Goal: Check status: Check status

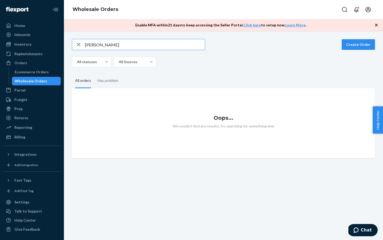
click at [109, 47] on input "[PERSON_NAME]" at bounding box center [145, 44] width 120 height 11
type input "36633"
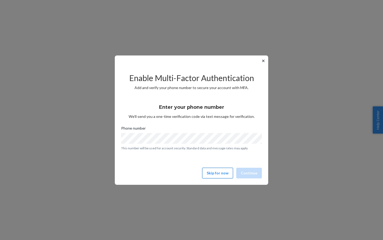
click at [211, 173] on button "Skip for now" at bounding box center [217, 172] width 31 height 11
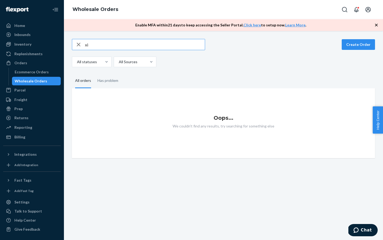
type input "x"
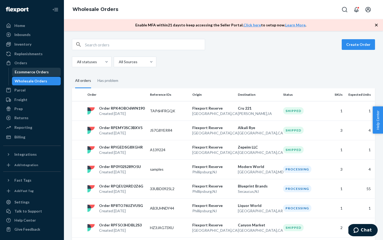
click at [35, 70] on div "Ecommerce Orders" at bounding box center [32, 71] width 34 height 5
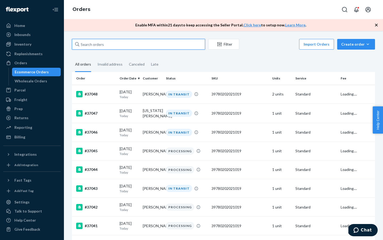
click at [105, 45] on input "text" at bounding box center [138, 44] width 133 height 11
type input "z"
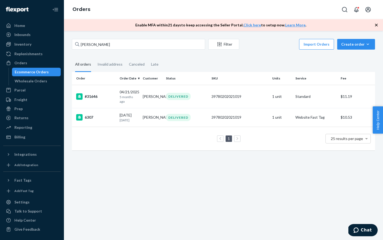
click at [97, 51] on div "Xiao Filter Import Orders Create order Ecommerce order Removal order All orders…" at bounding box center [223, 97] width 311 height 117
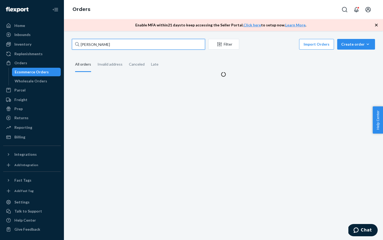
click at [97, 44] on input "Xiao" at bounding box center [138, 44] width 133 height 11
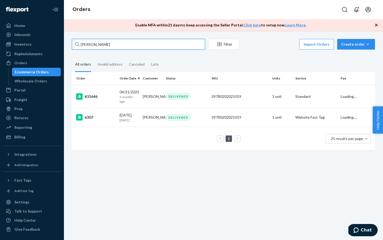
click at [97, 44] on input "Xiao" at bounding box center [138, 44] width 133 height 11
click at [128, 46] on input "Xiao" at bounding box center [138, 44] width 133 height 11
paste input "36633"
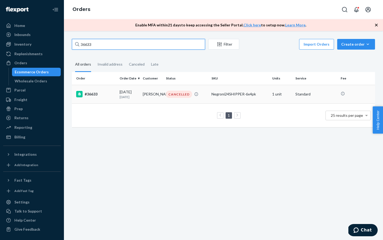
type input "36633"
click at [90, 93] on div "#36633" at bounding box center [95, 94] width 39 height 6
